Goal: Information Seeking & Learning: Learn about a topic

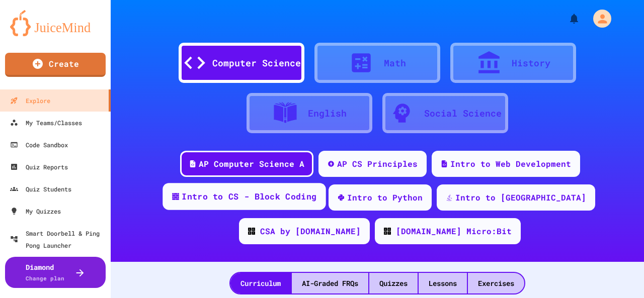
click at [234, 198] on div "Intro to CS - Block Coding" at bounding box center [249, 197] width 135 height 13
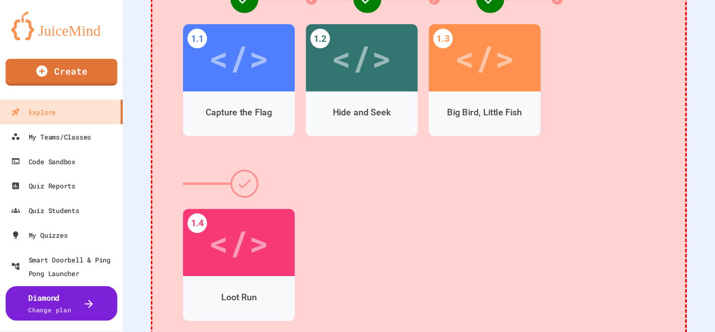
scroll to position [344, 0]
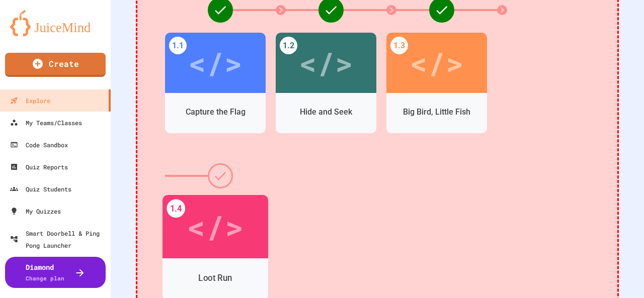
click at [204, 231] on div "</>" at bounding box center [215, 227] width 57 height 48
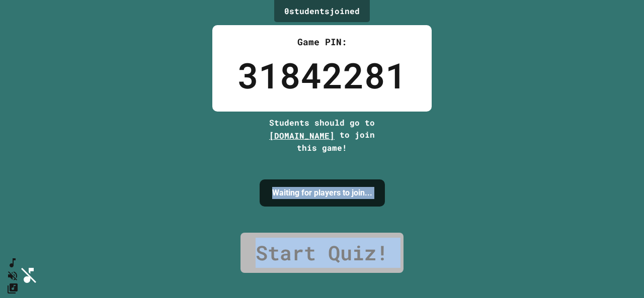
drag, startPoint x: 299, startPoint y: 225, endPoint x: 113, endPoint y: 306, distance: 202.8
click at [113, 298] on html "We are updating our servers at 7PM EST [DATE]. [PERSON_NAME] should continue to…" at bounding box center [322, 149] width 644 height 298
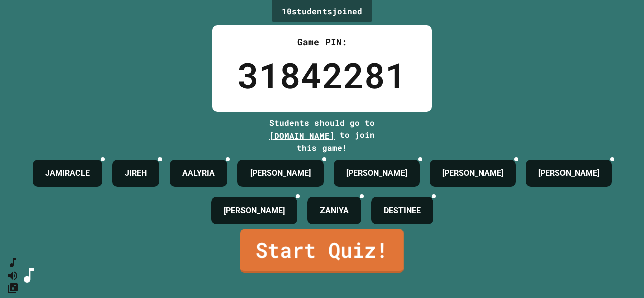
click at [341, 267] on link "Start Quiz!" at bounding box center [321, 251] width 163 height 44
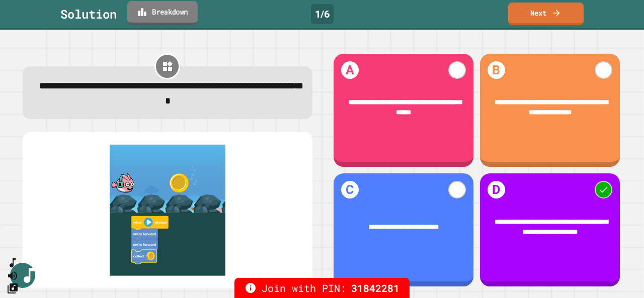
click at [180, 16] on link "Breakdown" at bounding box center [162, 13] width 70 height 24
click at [148, 218] on img at bounding box center [168, 210] width 270 height 131
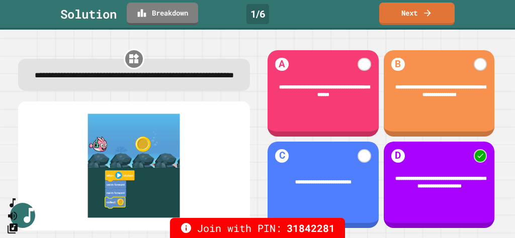
drag, startPoint x: 627, startPoint y: 1, endPoint x: 261, endPoint y: 176, distance: 406.0
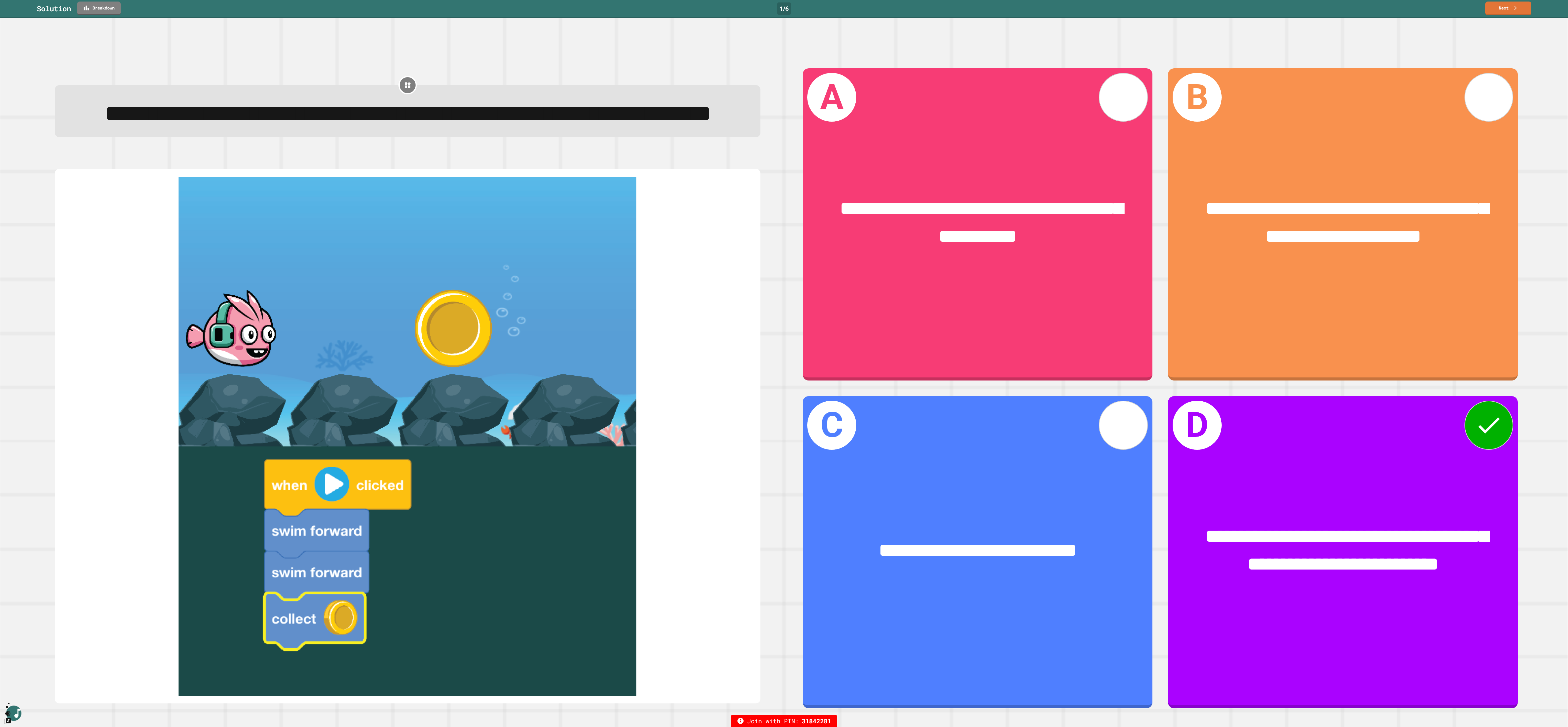
drag, startPoint x: 301, startPoint y: 0, endPoint x: 946, endPoint y: 40, distance: 646.2
click at [391, 40] on div "**********" at bounding box center [784, 373] width 1568 height 709
click at [391, 6] on icon at bounding box center [1514, 7] width 6 height 7
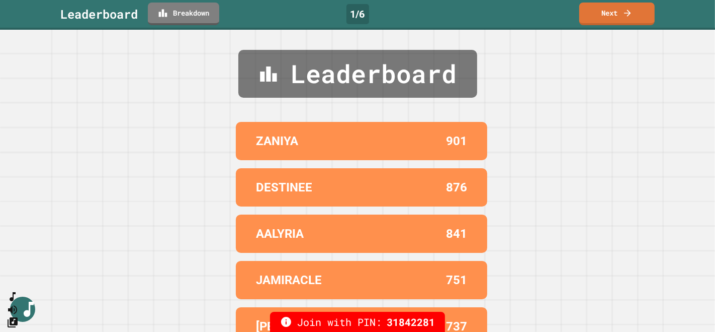
drag, startPoint x: 2487, startPoint y: 1, endPoint x: 453, endPoint y: 44, distance: 2035.1
click at [453, 44] on div "Leaderboard ZANIYA 901 DESTINEE 876 AALYRIA 841 JAMIRACLE 751 [PERSON_NAME] 737" at bounding box center [357, 181] width 715 height 302
click at [604, 18] on link "Next" at bounding box center [617, 13] width 73 height 24
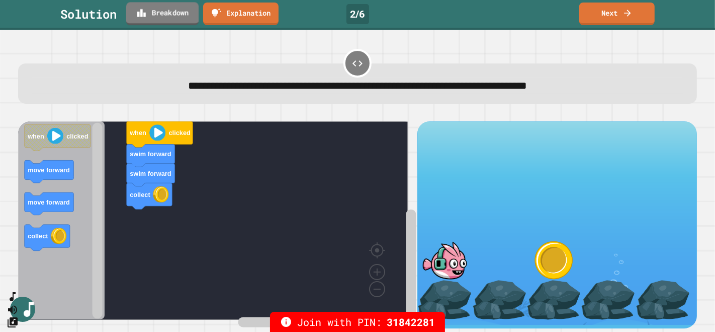
click at [172, 24] on div "Solution Breakdown Explanation 2 / 6 Next" at bounding box center [357, 14] width 715 height 23
click at [175, 17] on link "Breakdown" at bounding box center [163, 13] width 72 height 24
click at [620, 13] on link "Next" at bounding box center [617, 13] width 74 height 24
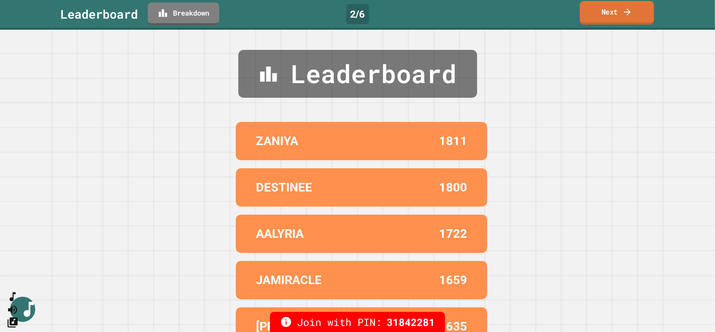
click at [620, 13] on link "Next" at bounding box center [617, 13] width 74 height 24
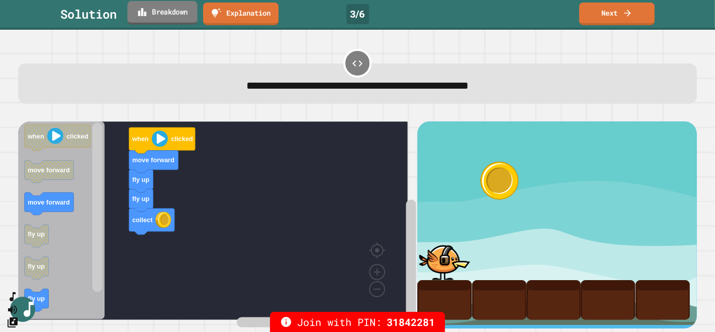
click at [172, 12] on link "Breakdown" at bounding box center [162, 13] width 70 height 24
click at [606, 8] on link "Next" at bounding box center [617, 13] width 74 height 24
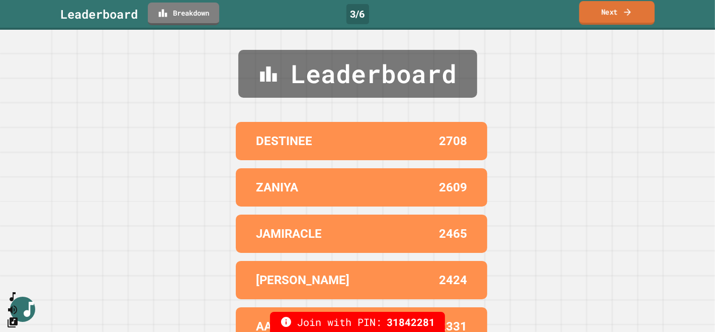
click at [606, 19] on link "Next" at bounding box center [617, 13] width 75 height 24
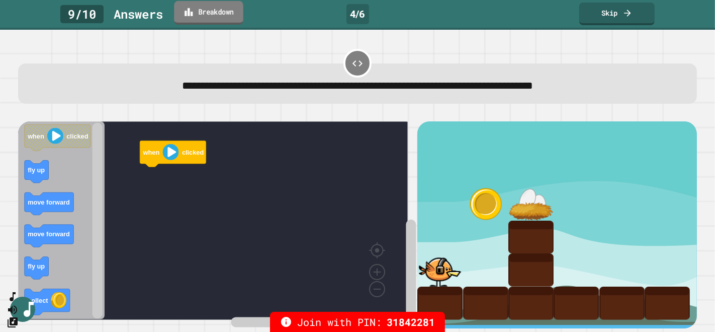
click at [221, 12] on link "Breakdown" at bounding box center [208, 13] width 69 height 24
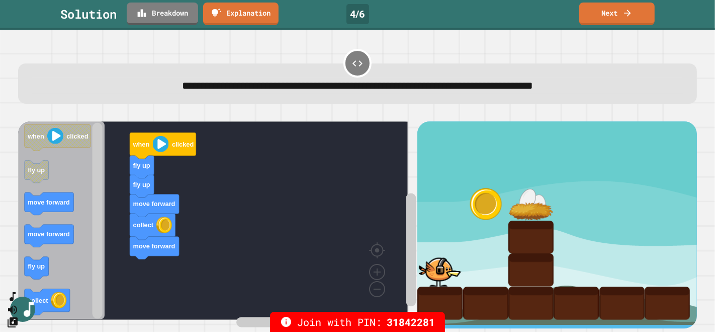
click at [621, 21] on link "Next" at bounding box center [617, 13] width 73 height 24
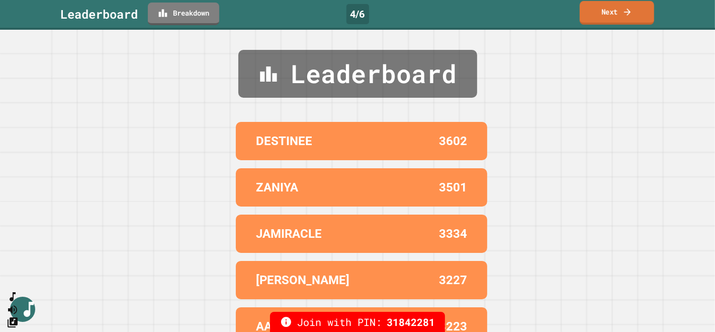
click at [621, 21] on link "Next" at bounding box center [617, 13] width 74 height 24
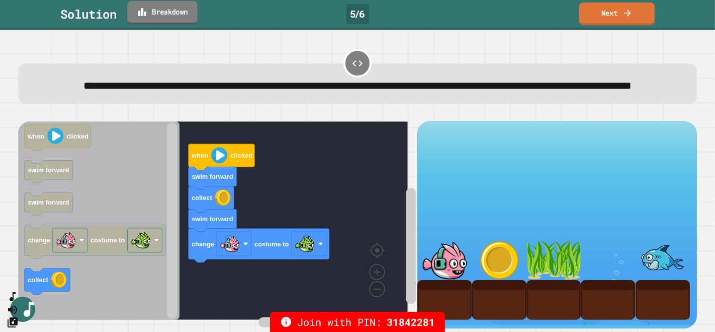
click at [159, 7] on link "Breakdown" at bounding box center [162, 13] width 70 height 24
click at [162, 19] on link "Breakdown" at bounding box center [162, 13] width 70 height 24
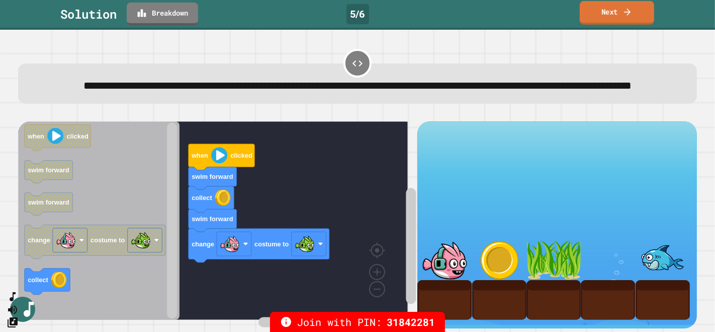
click at [627, 11] on icon at bounding box center [628, 12] width 10 height 11
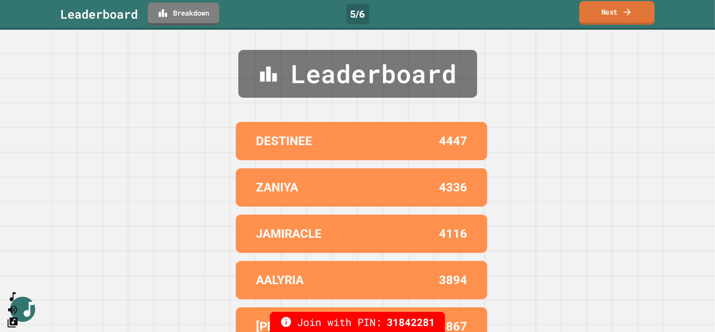
click at [610, 18] on link "Next" at bounding box center [617, 13] width 75 height 24
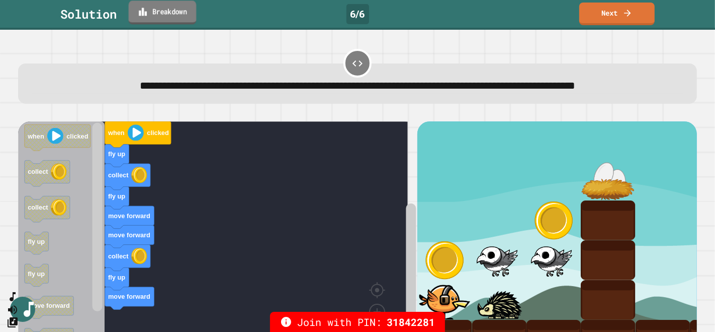
click at [165, 10] on link "Breakdown" at bounding box center [163, 13] width 68 height 24
click at [611, 11] on link "Next" at bounding box center [617, 13] width 74 height 24
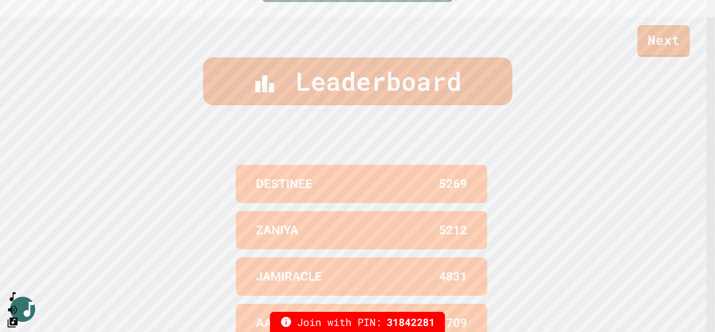
scroll to position [307, 0]
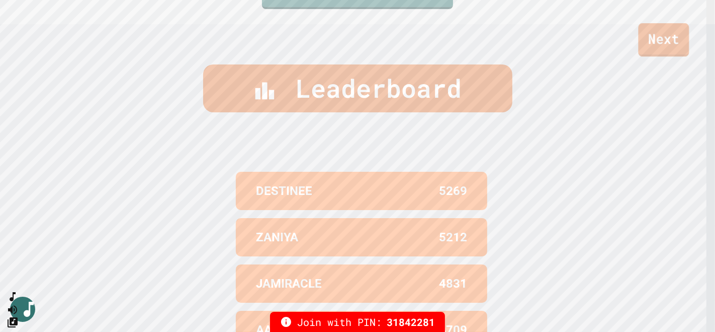
click at [643, 41] on link "Next" at bounding box center [664, 39] width 51 height 33
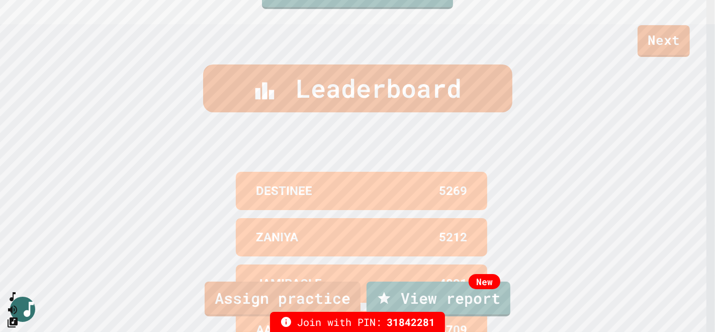
scroll to position [24, 0]
